Goal: Task Accomplishment & Management: Manage account settings

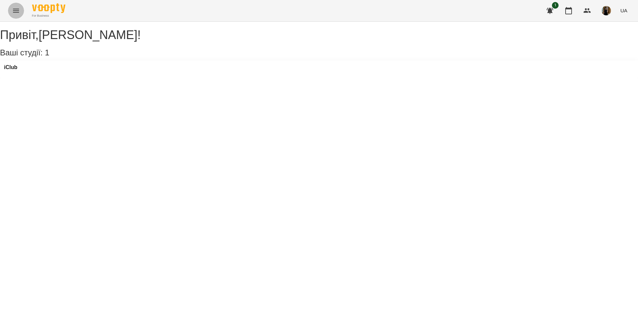
click at [19, 9] on icon "Menu" at bounding box center [16, 11] width 8 height 8
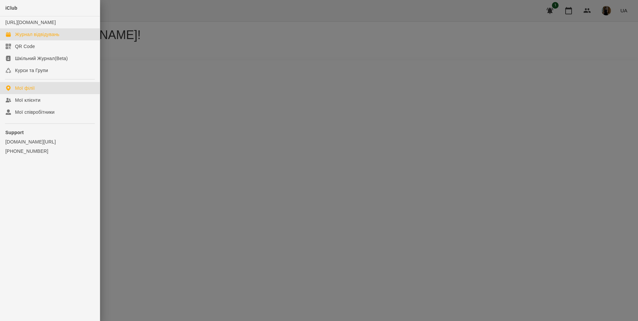
click at [44, 38] on div "Журнал відвідувань" at bounding box center [37, 34] width 44 height 7
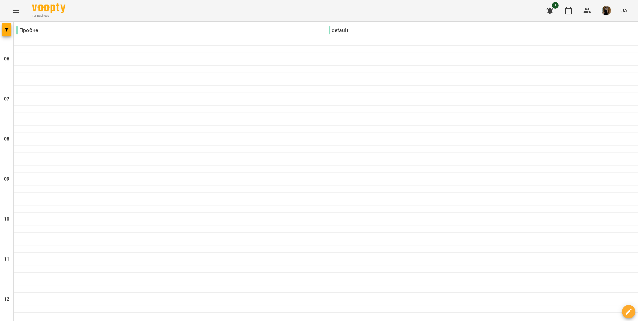
type input "**********"
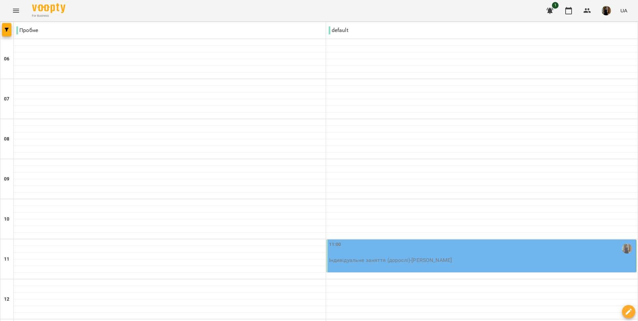
scroll to position [133, 0]
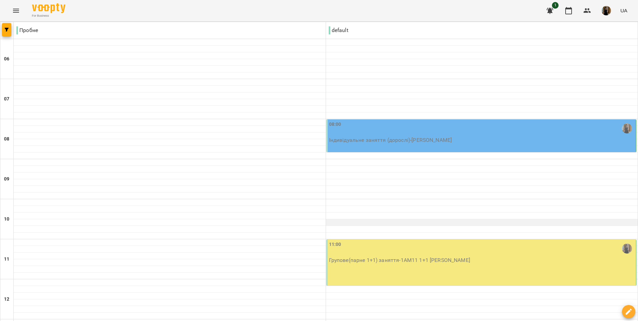
scroll to position [167, 0]
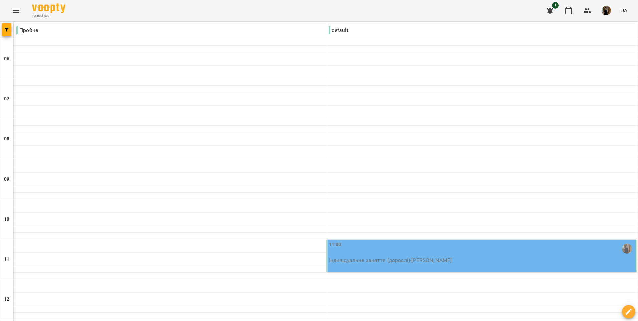
type input "**********"
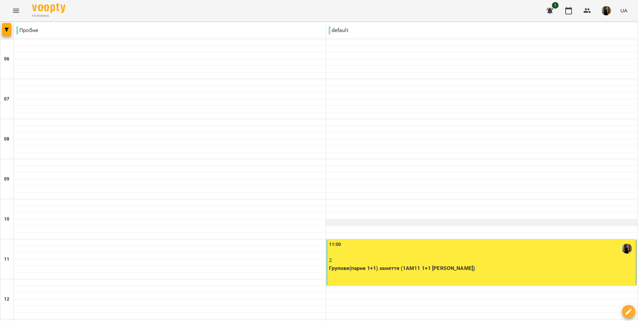
scroll to position [443, 0]
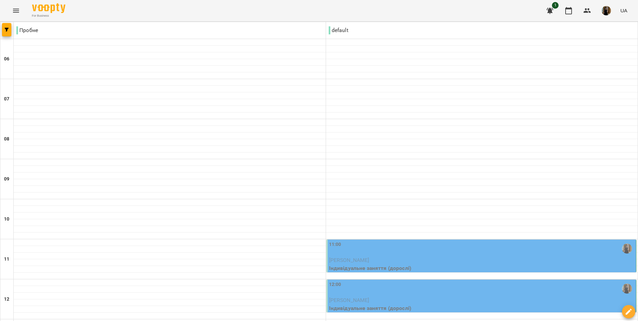
click at [449, 251] on div "11:00" at bounding box center [482, 248] width 306 height 15
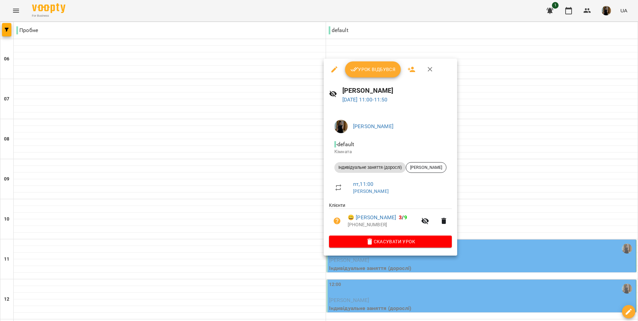
click at [373, 71] on span "Урок відбувся" at bounding box center [372, 69] width 45 height 8
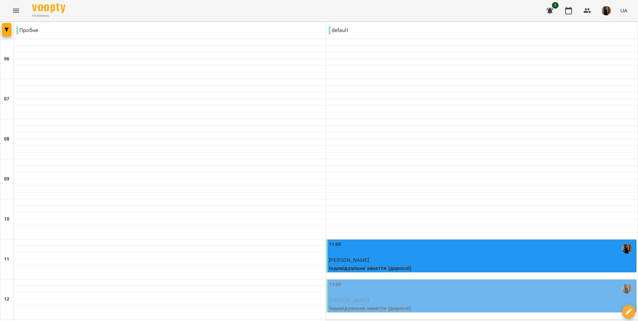
scroll to position [167, 0]
click at [448, 296] on p "[PERSON_NAME]" at bounding box center [482, 300] width 306 height 8
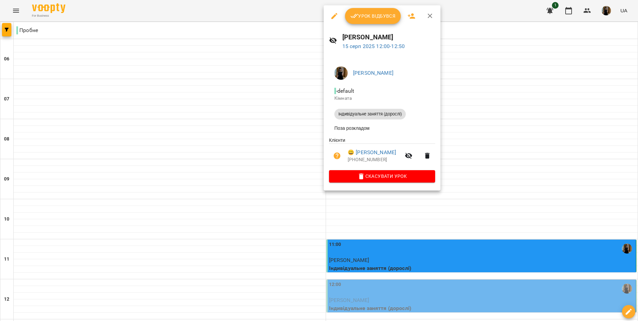
click at [383, 24] on div "Урок відбувся" at bounding box center [382, 15] width 117 height 21
click at [383, 21] on button "Урок відбувся" at bounding box center [373, 16] width 56 height 16
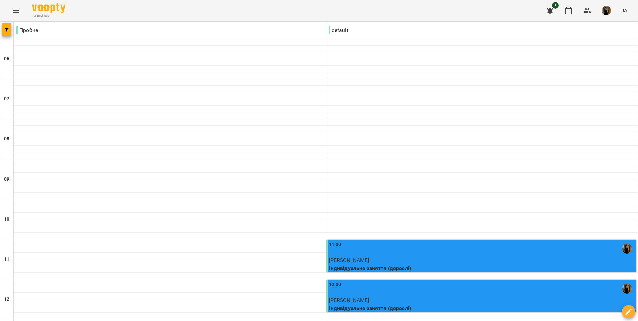
scroll to position [100, 0]
